Goal: Information Seeking & Learning: Learn about a topic

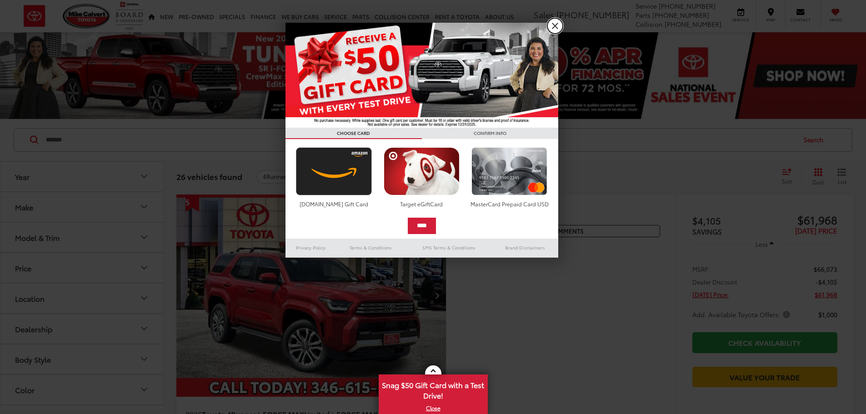
click at [556, 25] on link "X" at bounding box center [554, 25] width 15 height 15
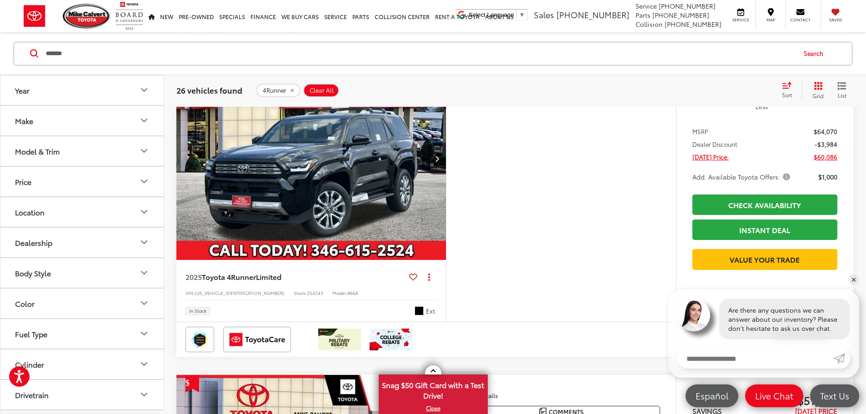
scroll to position [1591, 0]
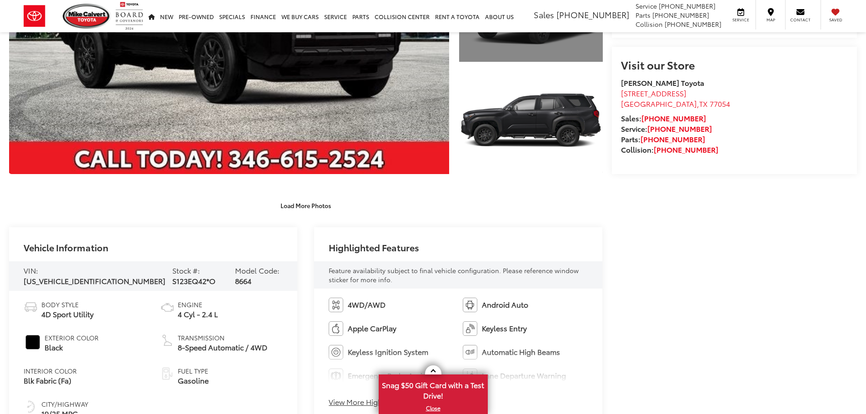
scroll to position [455, 0]
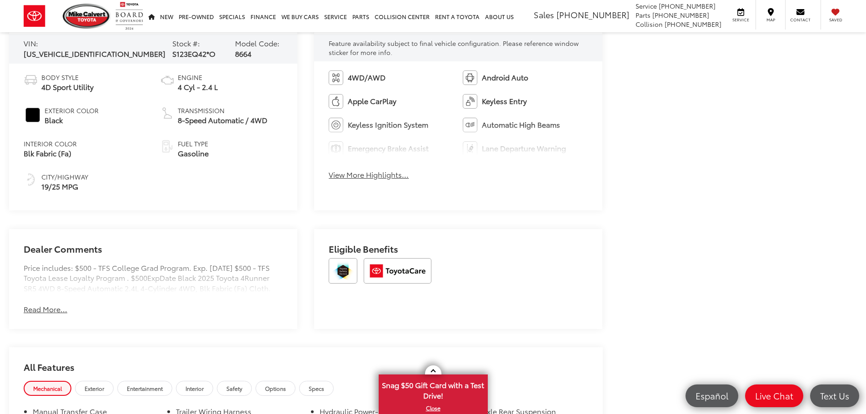
click at [402, 179] on button "View More Highlights..." at bounding box center [369, 175] width 80 height 10
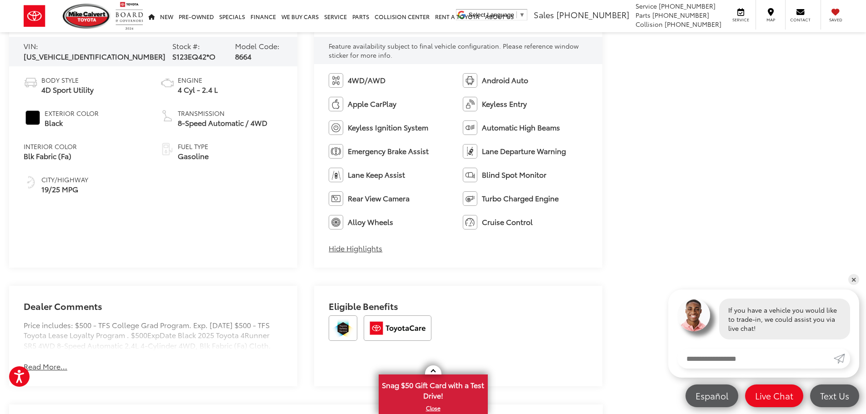
scroll to position [679, 0]
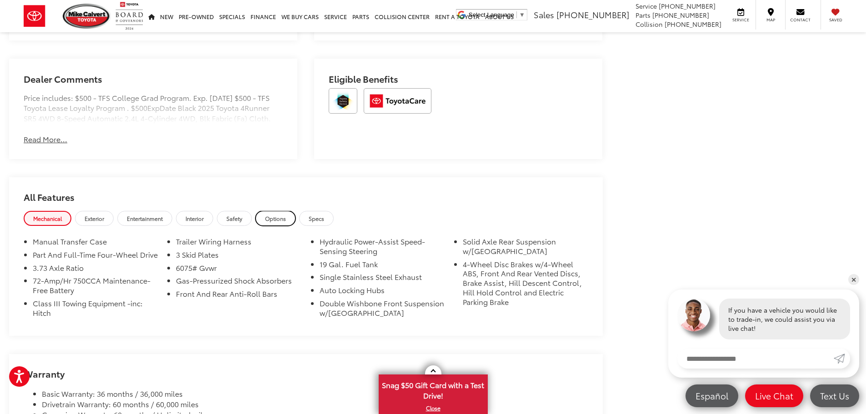
click at [279, 222] on span "Options" at bounding box center [275, 219] width 21 height 8
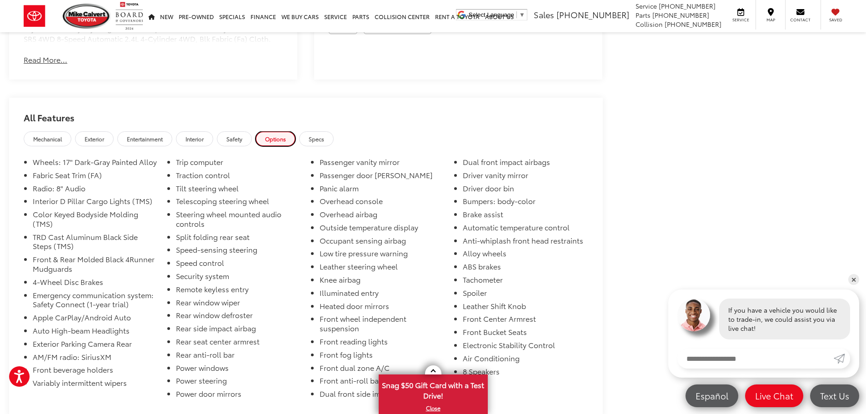
scroll to position [770, 0]
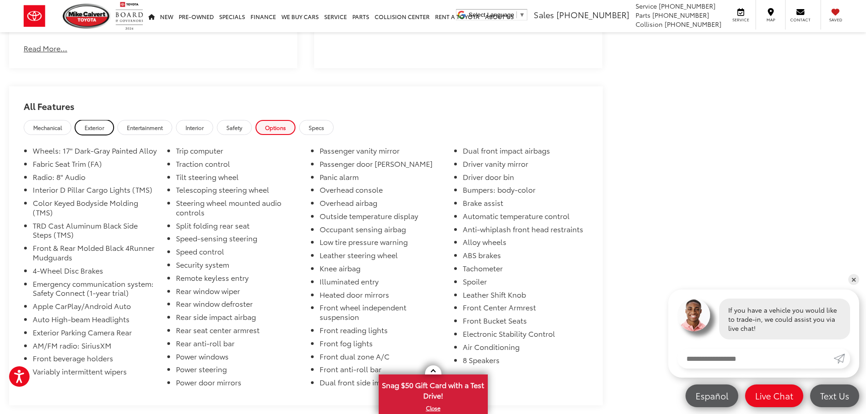
click at [94, 131] on span "Exterior" at bounding box center [95, 128] width 20 height 8
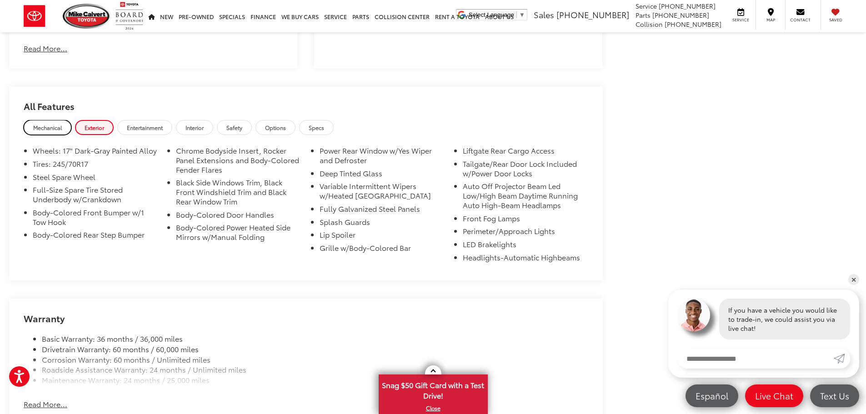
click at [58, 131] on span "Mechanical" at bounding box center [47, 128] width 29 height 8
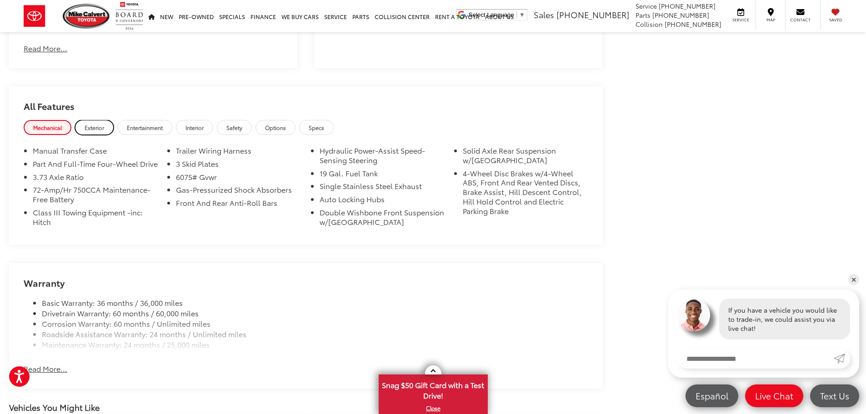
click at [80, 135] on link "Exterior" at bounding box center [94, 127] width 39 height 15
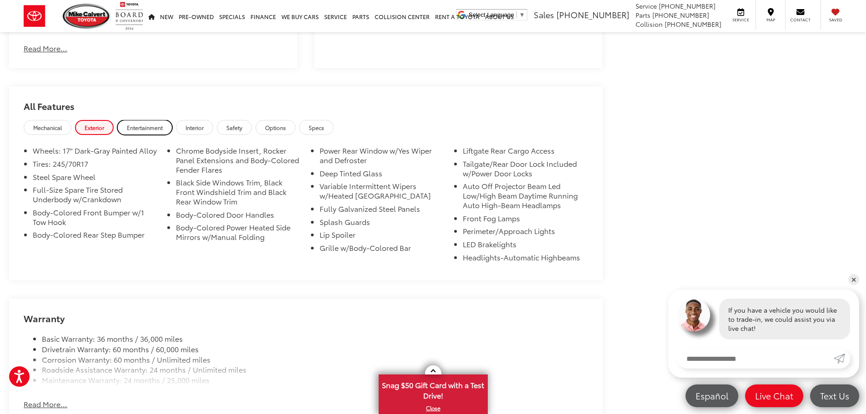
click at [130, 131] on span "Entertainment" at bounding box center [145, 128] width 36 height 8
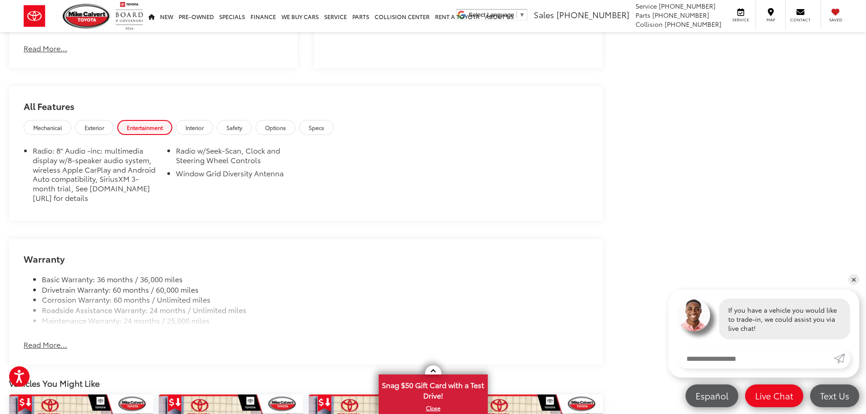
click at [180, 120] on h2 "All Features" at bounding box center [306, 103] width 594 height 34
click at [181, 133] on link "Interior" at bounding box center [194, 127] width 37 height 15
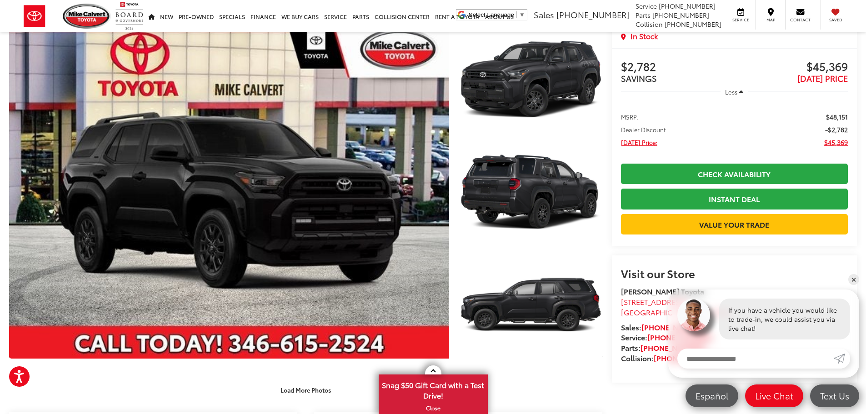
scroll to position [0, 0]
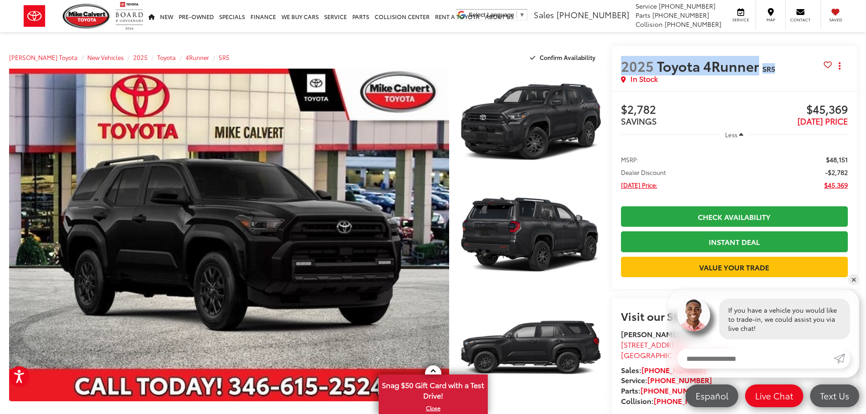
drag, startPoint x: 623, startPoint y: 65, endPoint x: 783, endPoint y: 65, distance: 159.6
click at [783, 65] on h2 "2025 Toyota 4Runner SR5" at bounding box center [722, 66] width 203 height 16
copy h2 "2025 Toyota 4Runner SR5"
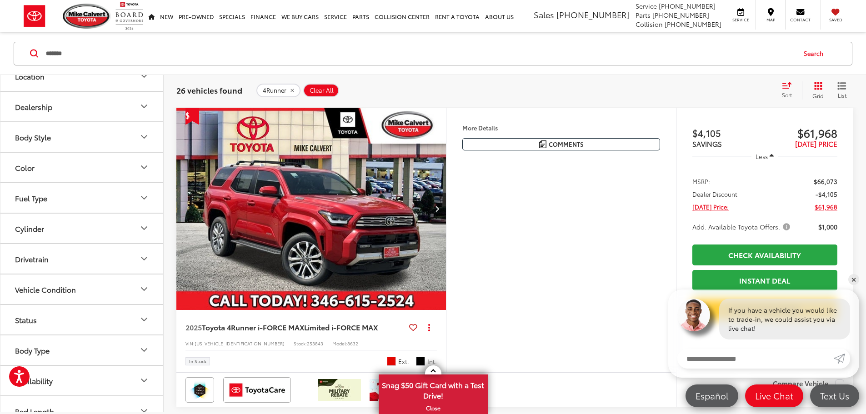
scroll to position [136, 0]
